Goal: Book appointment/travel/reservation

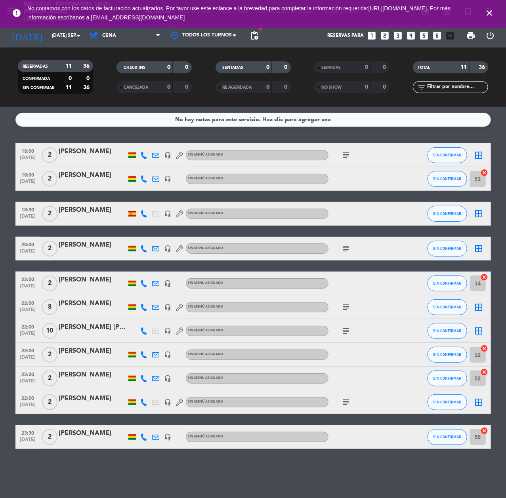
click at [436, 37] on icon "looks_6" at bounding box center [437, 35] width 10 height 10
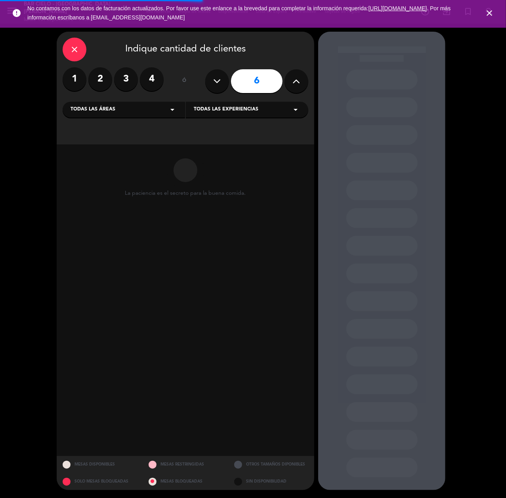
click at [291, 83] on button at bounding box center [296, 81] width 24 height 24
click at [215, 81] on icon at bounding box center [217, 81] width 8 height 12
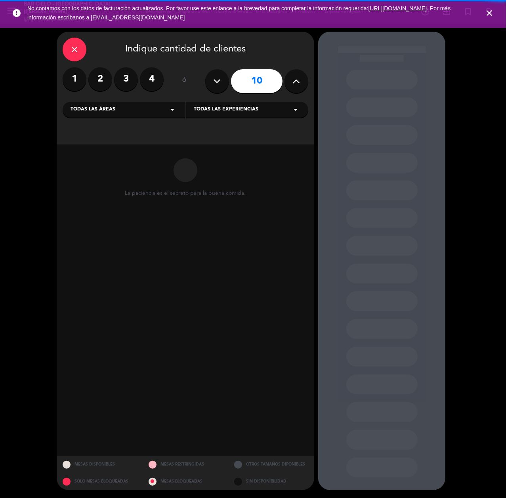
type input "9"
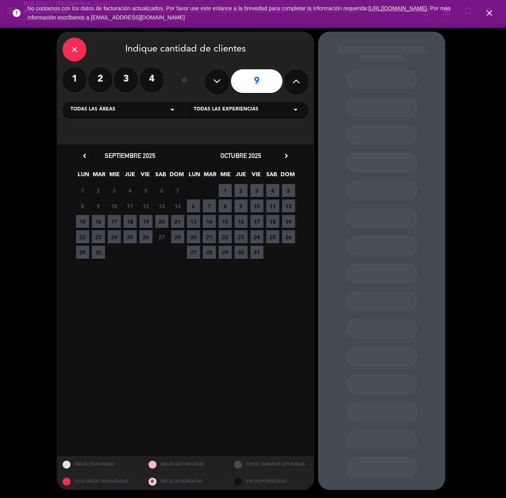
click at [291, 151] on div "octubre 2025 chevron_right" at bounding box center [240, 155] width 111 height 11
click at [288, 153] on icon "chevron_right" at bounding box center [286, 156] width 8 height 8
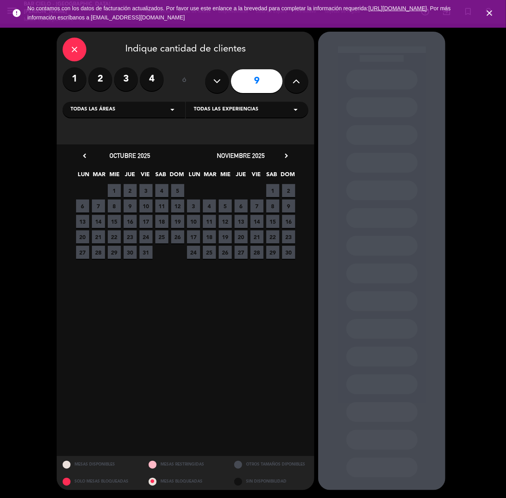
click at [143, 190] on span "3" at bounding box center [145, 190] width 13 height 13
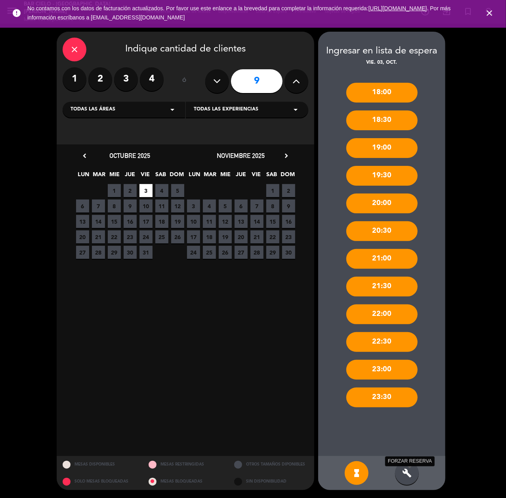
click at [408, 472] on icon "build" at bounding box center [407, 474] width 10 height 10
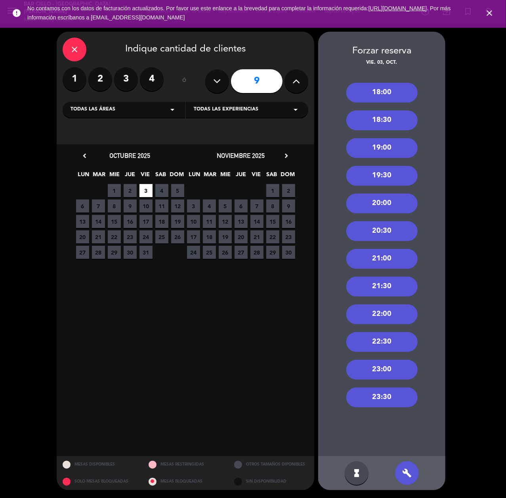
click at [385, 311] on div "22:00" at bounding box center [381, 315] width 71 height 20
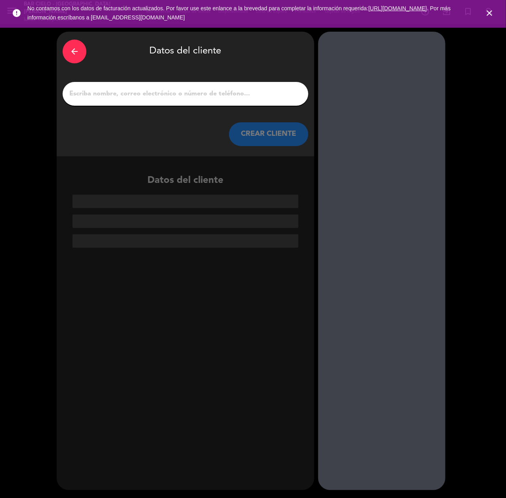
click at [186, 97] on input "1" at bounding box center [186, 93] width 234 height 11
click at [145, 101] on div at bounding box center [186, 94] width 246 height 24
click at [150, 91] on input "1" at bounding box center [186, 93] width 234 height 11
paste input "[PERSON_NAME]"
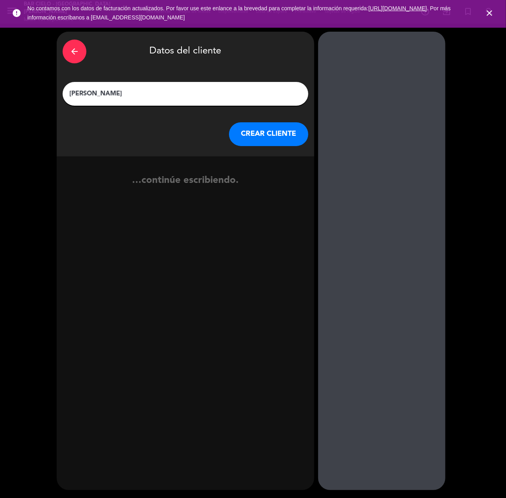
type input "[PERSON_NAME]"
drag, startPoint x: 290, startPoint y: 129, endPoint x: 27, endPoint y: 267, distance: 296.7
click at [285, 135] on button "CREAR CLIENTE" at bounding box center [268, 134] width 79 height 24
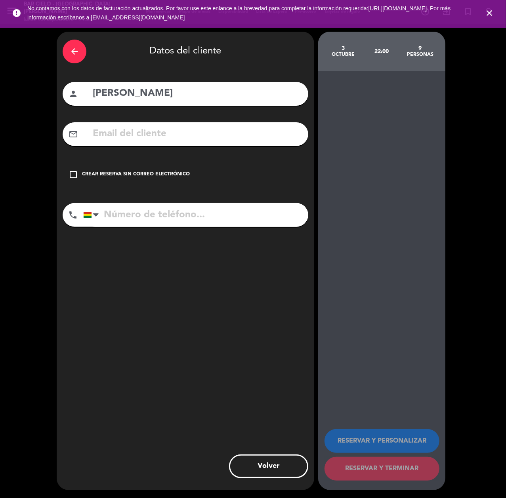
click at [181, 219] on input "tel" at bounding box center [195, 215] width 225 height 24
paste input "69218949"
type input "69218949"
click at [177, 130] on input "text" at bounding box center [197, 134] width 210 height 16
paste input "[EMAIL_ADDRESS][DOMAIN_NAME]"
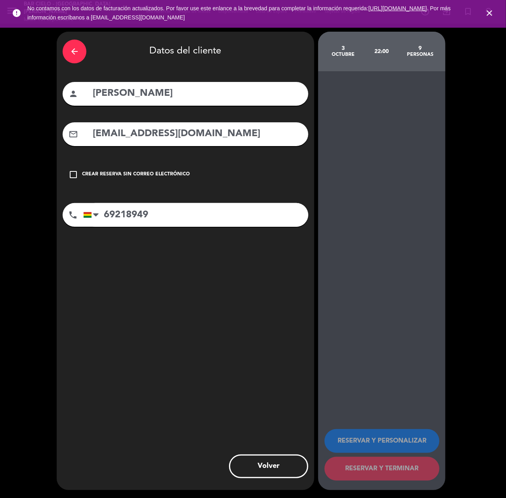
click at [151, 140] on input "[EMAIL_ADDRESS][DOMAIN_NAME]" at bounding box center [197, 134] width 210 height 16
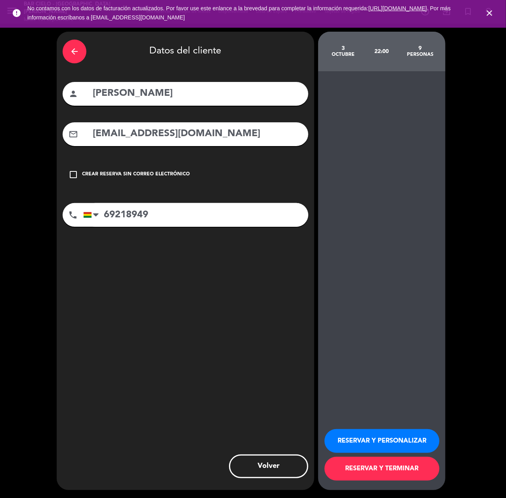
type input "[EMAIL_ADDRESS][DOMAIN_NAME]"
click at [381, 452] on button "RESERVAR Y PERSONALIZAR" at bounding box center [381, 441] width 115 height 24
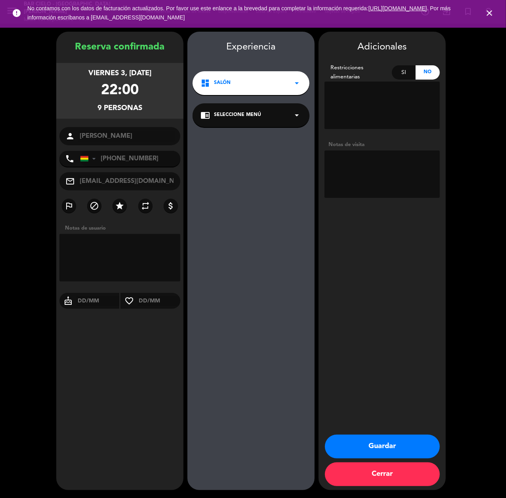
drag, startPoint x: 355, startPoint y: 449, endPoint x: 343, endPoint y: 435, distance: 18.8
click at [354, 449] on button "Guardar" at bounding box center [382, 447] width 115 height 24
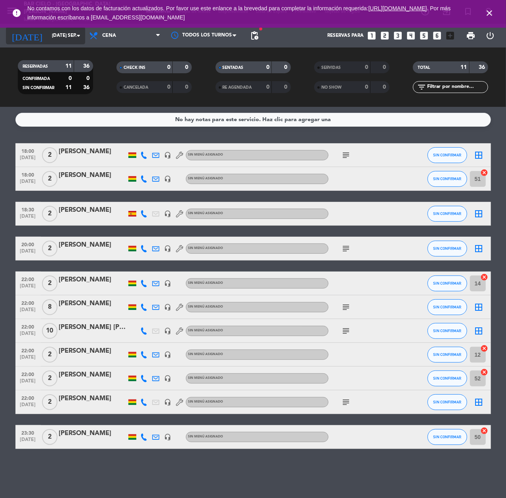
click at [50, 29] on input "[DATE] sep." at bounding box center [79, 35] width 63 height 13
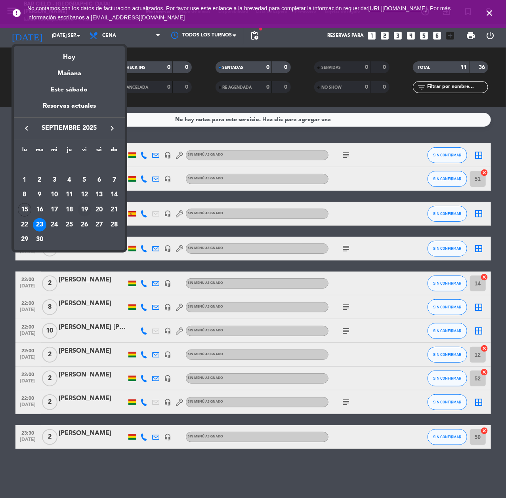
click at [80, 209] on div "19" at bounding box center [84, 209] width 13 height 13
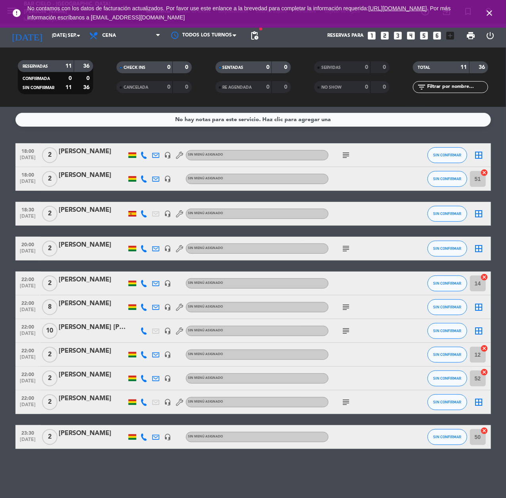
type input "vie. [DATE]"
